Goal: Task Accomplishment & Management: Manage account settings

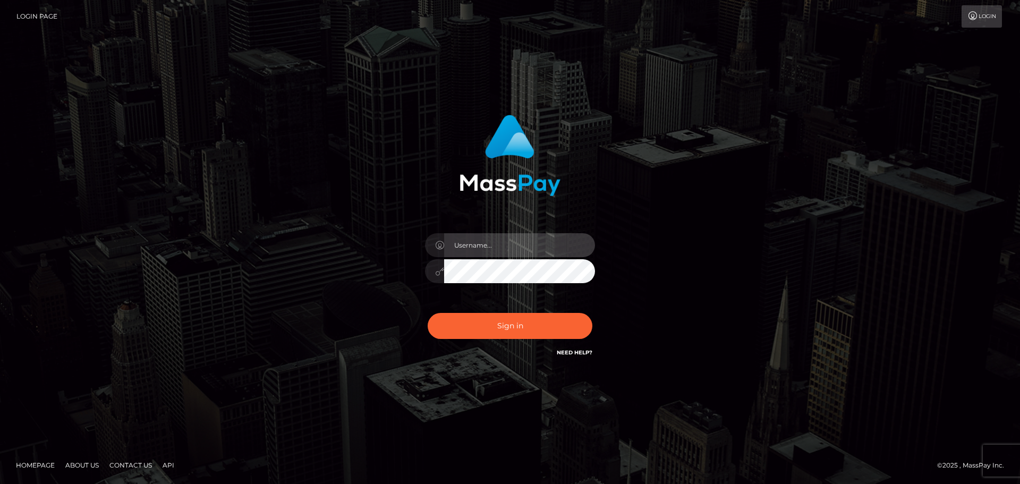
click at [498, 249] on input "text" at bounding box center [519, 245] width 151 height 24
paste input "[PERSON_NAME].[PERSON_NAME]"
type input "[PERSON_NAME].[PERSON_NAME]"
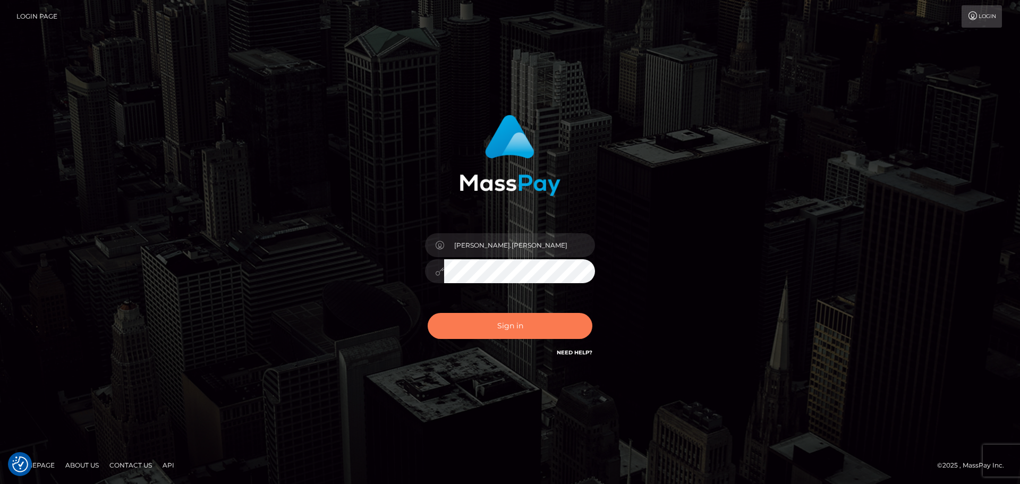
click at [499, 326] on button "Sign in" at bounding box center [510, 326] width 165 height 26
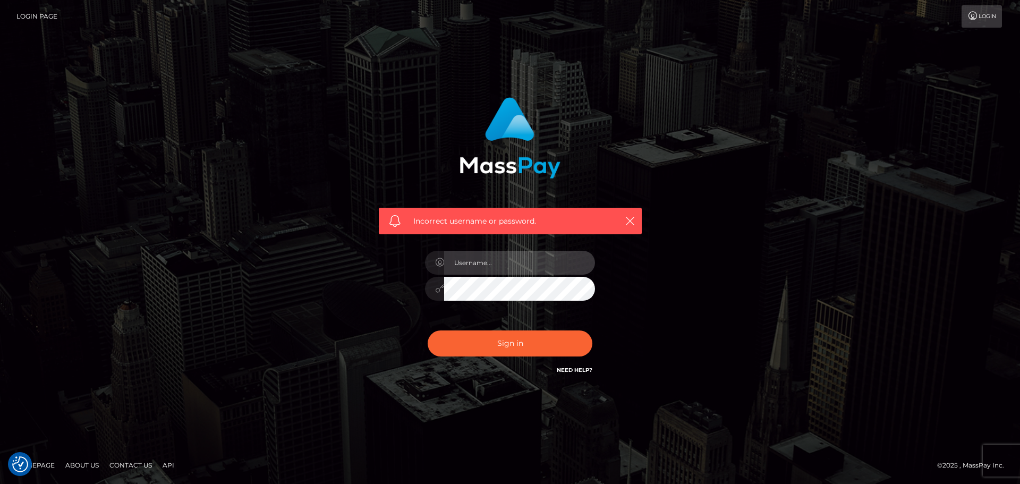
click at [477, 263] on input "text" at bounding box center [519, 263] width 151 height 24
paste input "dan.westerlund"
type input "dan.westerlund"
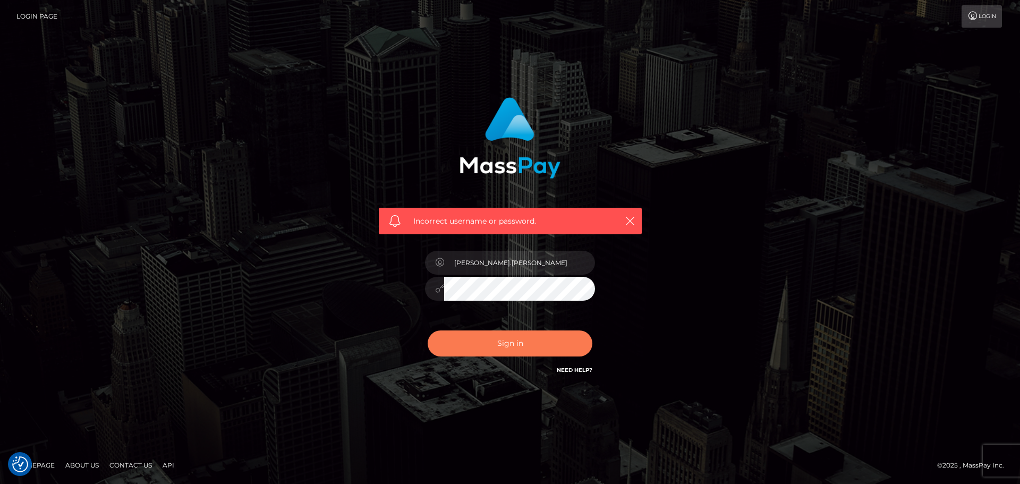
click at [503, 342] on button "Sign in" at bounding box center [510, 343] width 165 height 26
click at [283, 376] on div "Incorrect username or password." at bounding box center [509, 241] width 605 height 305
click at [741, 81] on div "Incorrect username or password." at bounding box center [510, 242] width 1020 height 465
click at [784, 51] on div "Incorrect username or password." at bounding box center [510, 242] width 1020 height 465
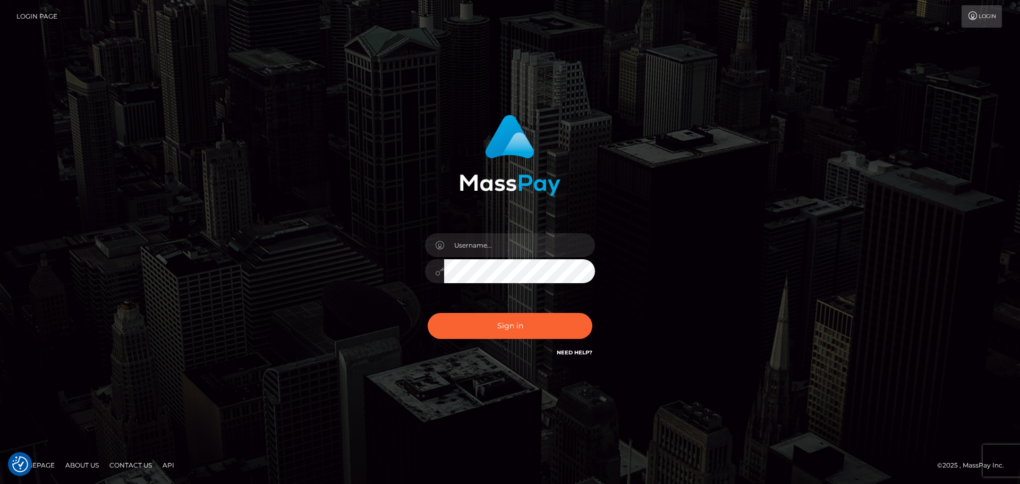
click at [787, 185] on div "Sign in" at bounding box center [509, 242] width 605 height 270
click at [648, 185] on div at bounding box center [510, 151] width 279 height 89
